Goal: Transaction & Acquisition: Purchase product/service

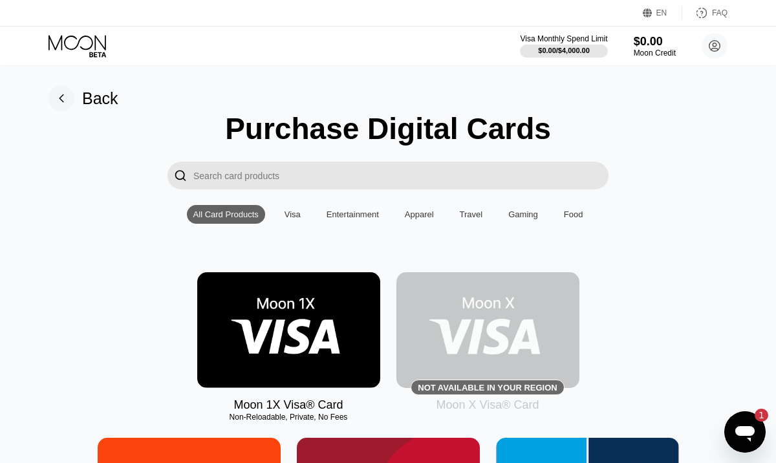
click at [261, 134] on div "Purchase Digital Cards" at bounding box center [388, 128] width 326 height 35
click at [739, 433] on icon "Open messaging window, 1 unread message" at bounding box center [745, 434] width 19 height 16
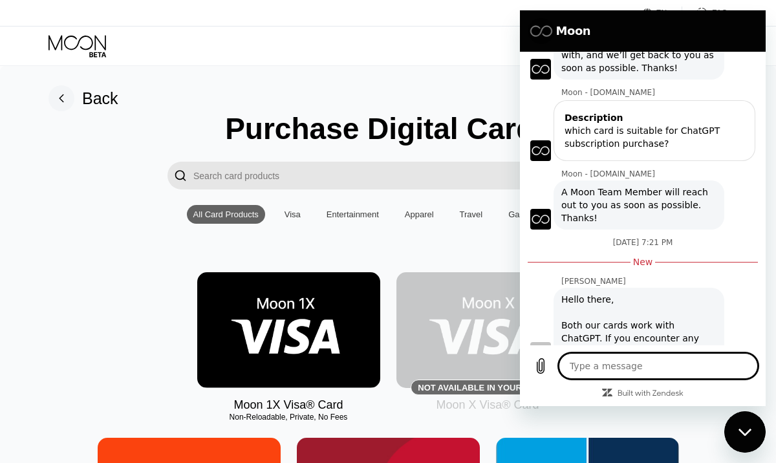
scroll to position [104, 0]
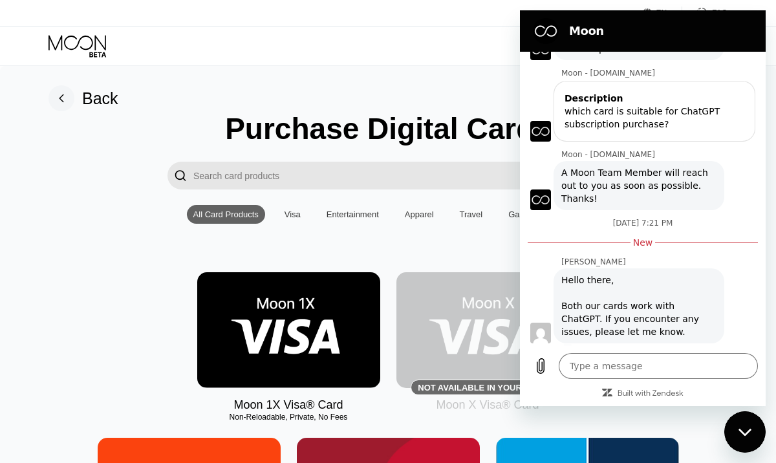
click at [740, 426] on div "Close messaging window" at bounding box center [745, 432] width 39 height 39
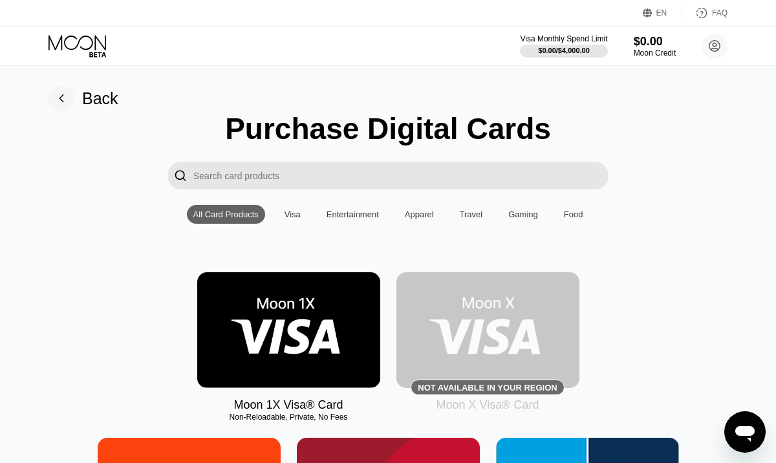
scroll to position [0, 0]
type textarea "x"
